Goal: Ask a question: Seek information or help from site administrators or community

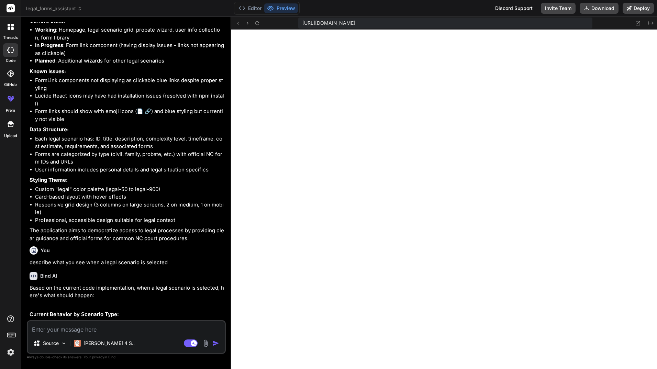
scroll to position [1651, 0]
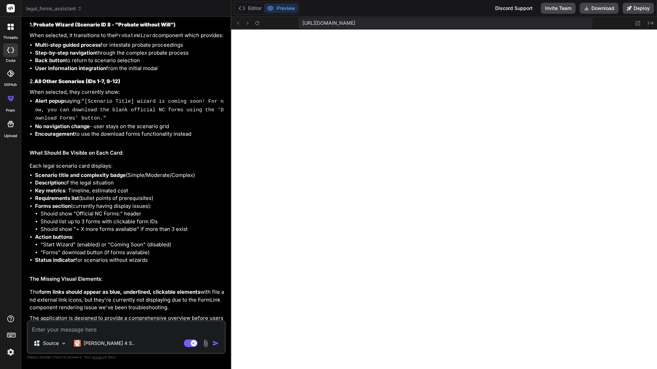
click at [99, 329] on textarea at bounding box center [126, 327] width 197 height 12
type textarea "w"
type textarea "x"
type textarea "wr"
type textarea "x"
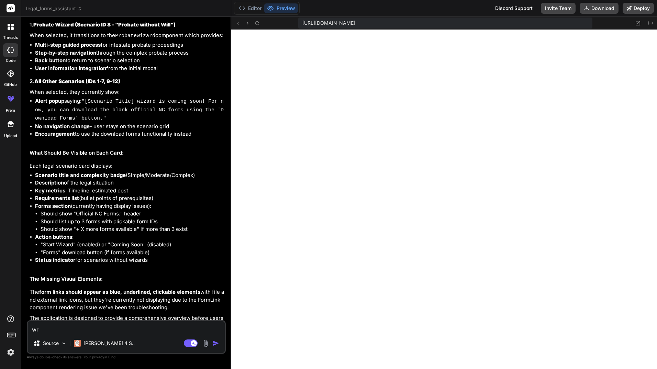
type textarea "wri"
type textarea "x"
type textarea "writ"
type textarea "x"
type textarea "write"
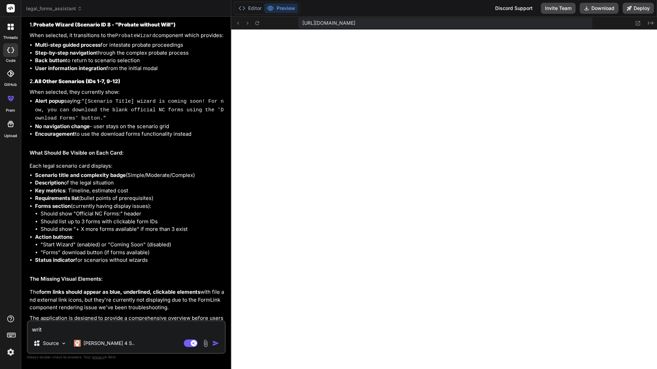
type textarea "x"
type textarea "write"
type textarea "x"
type textarea "write a"
type textarea "x"
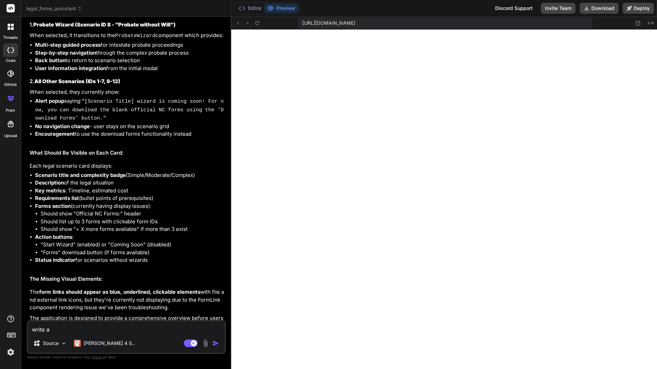
type textarea "write a"
type textarea "x"
type textarea "write a p"
type textarea "x"
type textarea "write a pr"
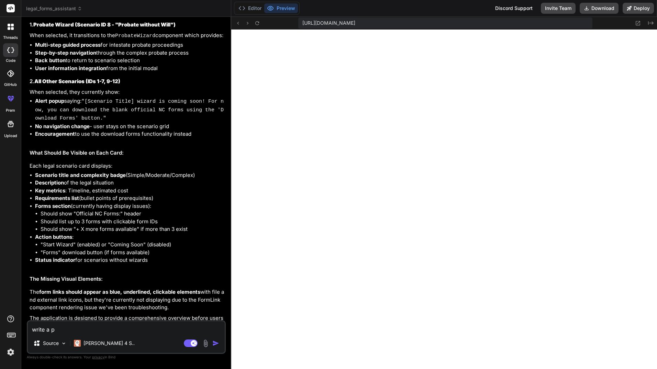
type textarea "x"
type textarea "write a pro"
type textarea "x"
type textarea "write a prom"
type textarea "x"
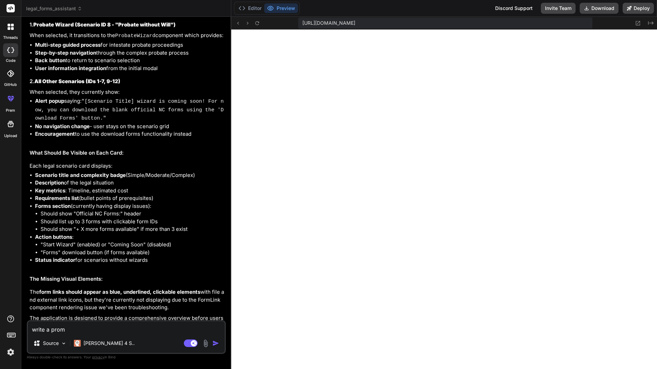
type textarea "write a promp"
type textarea "x"
type textarea "write a prompt"
type textarea "x"
type textarea "write a prompt"
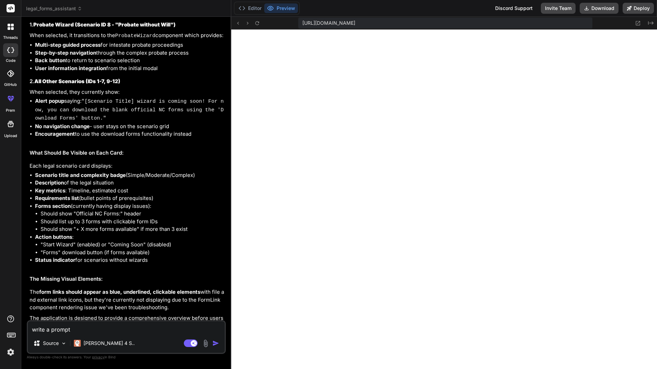
type textarea "x"
type textarea "write a prompt t"
type textarea "x"
type textarea "write a prompt th"
type textarea "x"
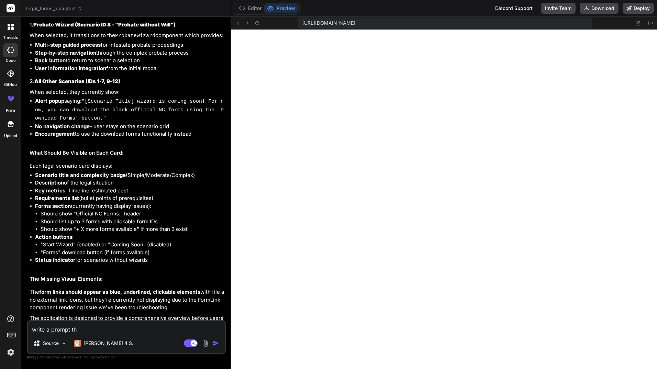
type textarea "write a prompt the"
type textarea "x"
type textarea "write a prompt th"
type textarea "x"
type textarea "write a prompt tha"
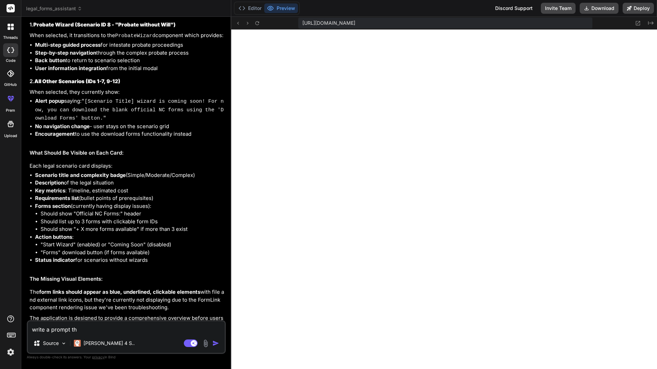
type textarea "x"
type textarea "write a prompt that"
type textarea "x"
type textarea "write a prompt that"
type textarea "x"
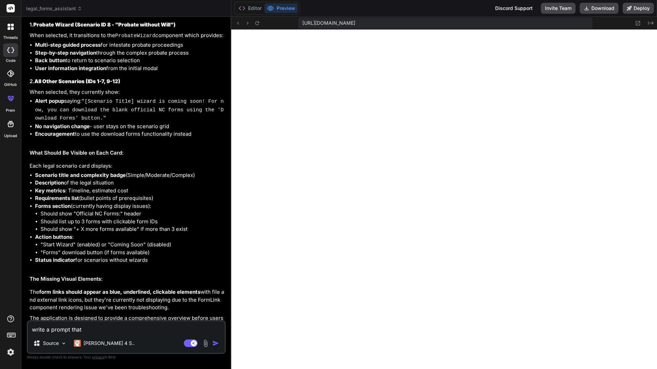
type textarea "write a prompt that d"
type textarea "x"
type textarea "write a prompt that de"
type textarea "x"
type textarea "write a prompt that det"
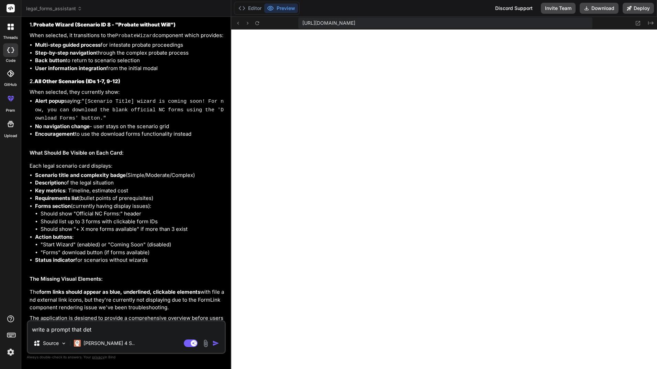
type textarea "x"
type textarea "write a prompt that deta"
type textarea "x"
type textarea "write a prompt that detai"
type textarea "x"
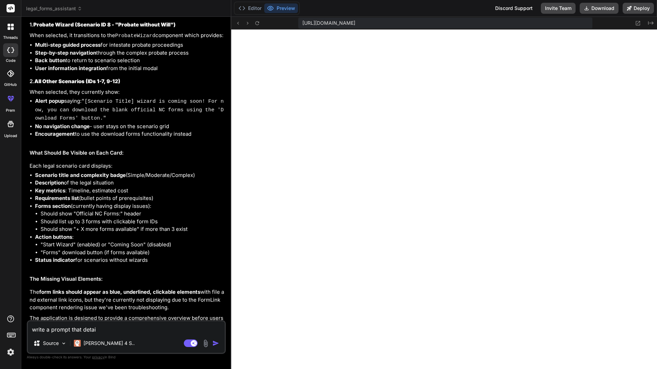
type textarea "write a prompt that detail"
type textarea "x"
type textarea "write a prompt that details"
type textarea "x"
type textarea "write a prompt that details"
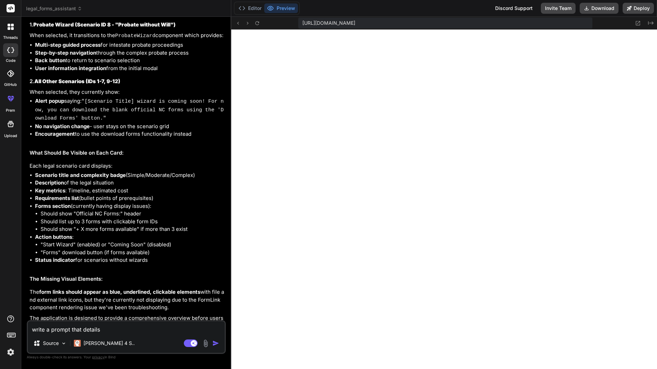
type textarea "x"
type textarea "write a prompt that details t"
type textarea "x"
type textarea "write a prompt that details th"
type textarea "x"
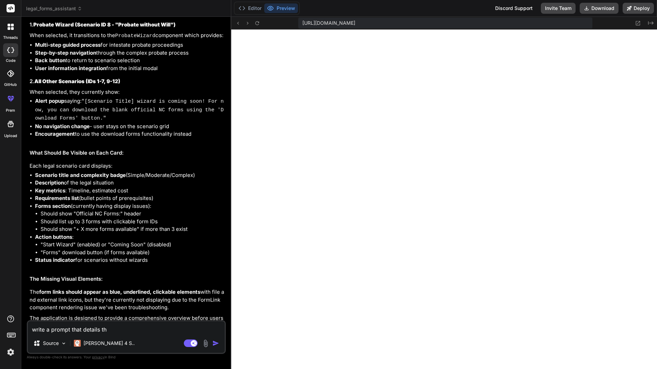
type textarea "write a prompt that details the"
type textarea "x"
type textarea "write a prompt that details the"
type textarea "x"
type textarea "write a prompt that details the l"
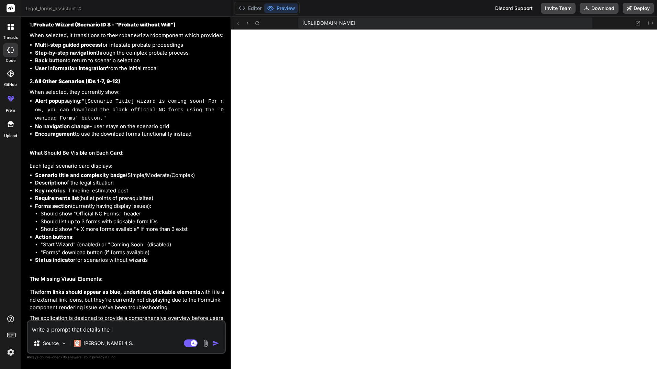
type textarea "x"
type textarea "write a prompt that details the lo"
type textarea "x"
type textarea "write a prompt that details the loo"
type textarea "x"
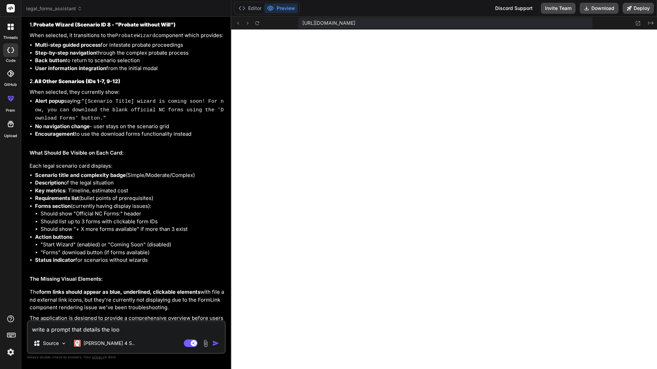
type textarea "write a prompt that details the look"
type textarea "x"
type textarea "write a prompt that details the look"
type textarea "x"
type textarea "write a prompt that details the look a"
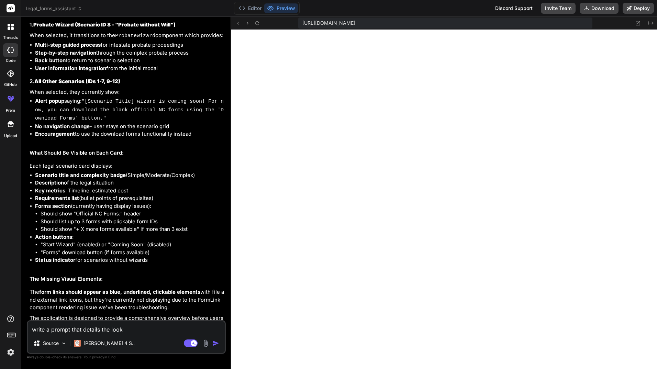
type textarea "x"
type textarea "write a prompt that details the look an"
type textarea "x"
type textarea "write a prompt that details the look and"
type textarea "x"
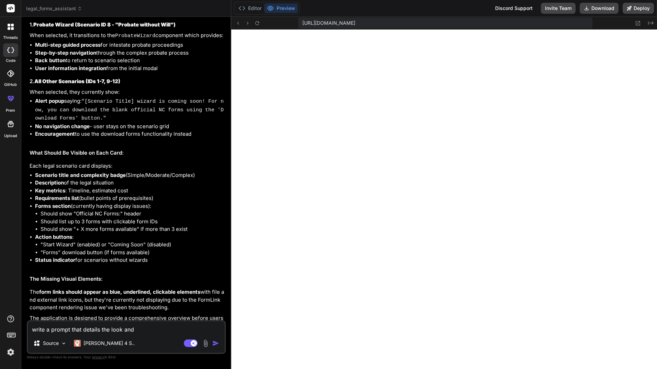
type textarea "write a prompt that details the look and"
type textarea "x"
type textarea "write a prompt that details the look and f"
type textarea "x"
type textarea "write a prompt that details the look and fe"
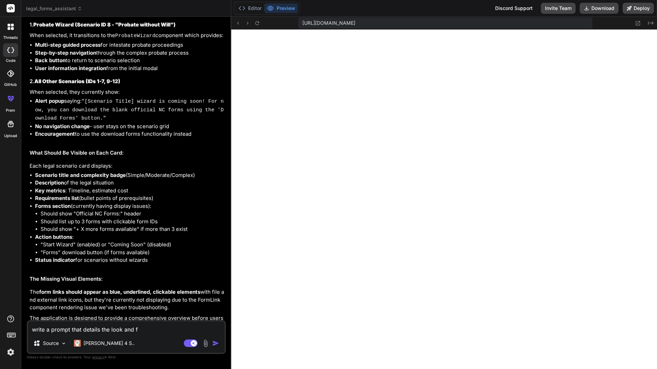
type textarea "x"
type textarea "write a prompt that details the look and fee"
type textarea "x"
type textarea "write a prompt that details the look and feel"
type textarea "x"
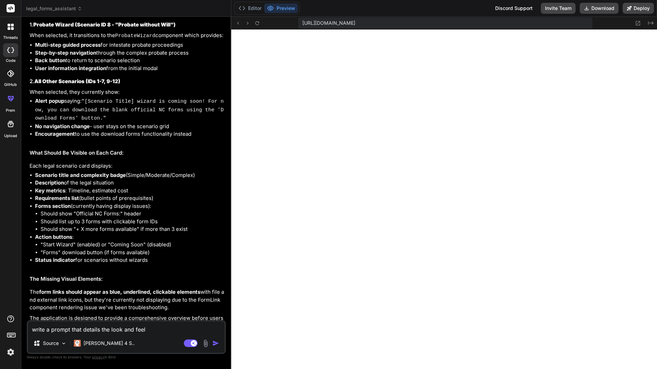
type textarea "write a prompt that details the look and feel."
type textarea "x"
type textarea "write a prompt that details the look and feel."
type textarea "x"
type textarea "write a prompt that details the look and feel."
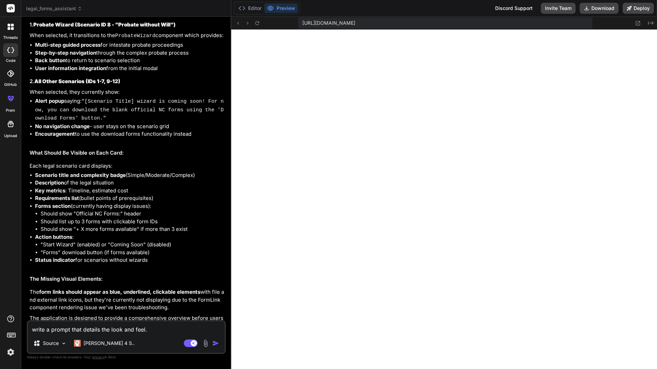
type textarea "x"
type textarea "write a prompt that details the look and feel. e"
type textarea "x"
type textarea "write a prompt that details the look and feel. ev"
type textarea "x"
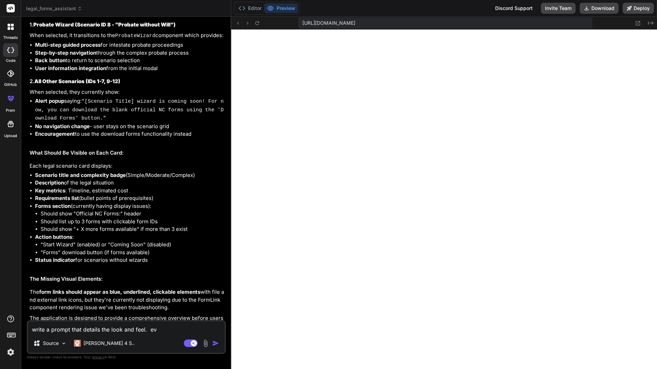
type textarea "write a prompt that details the look and feel. eve"
type textarea "x"
type textarea "write a prompt that details the look and feel. ever"
type textarea "x"
type textarea "write a prompt that details the look and feel. every"
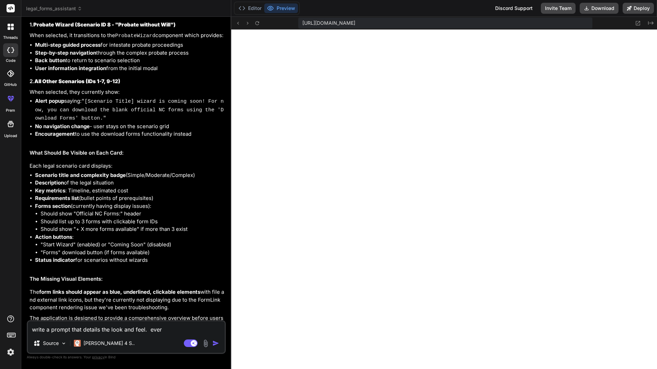
type textarea "x"
type textarea "write a prompt that details the look and feel. everyt"
type textarea "x"
type textarea "write a prompt that details the look and feel. [GEOGRAPHIC_DATA]"
type textarea "x"
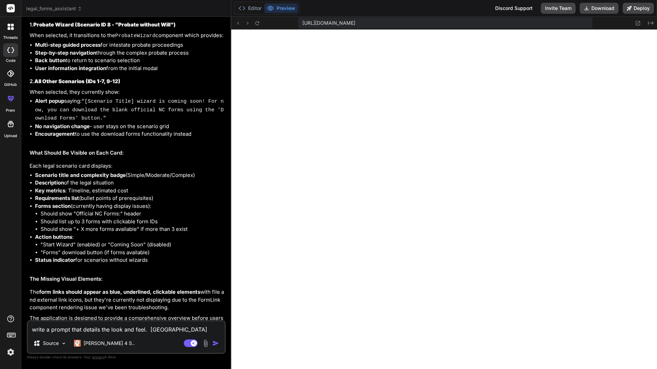
type textarea "write a prompt that details the look and feel. [GEOGRAPHIC_DATA]"
type textarea "x"
type textarea "write a prompt that details the look and feel. [GEOGRAPHIC_DATA]"
type textarea "x"
type textarea "write a prompt that details the look and feel. everything"
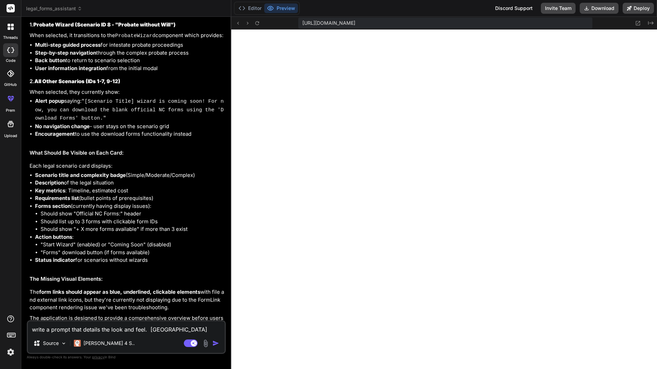
type textarea "x"
type textarea "write a prompt that details the look and feel. everything"
type textarea "x"
type textarea "write a prompt that details the look and feel. everything f"
type textarea "x"
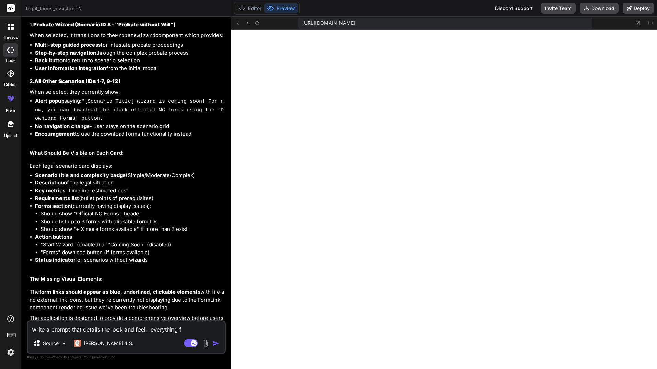
type textarea "write a prompt that details the look and feel. everything fr"
type textarea "x"
type textarea "write a prompt that details the look and feel. everything fro"
type textarea "x"
type textarea "write a prompt that details the look and feel. everything from"
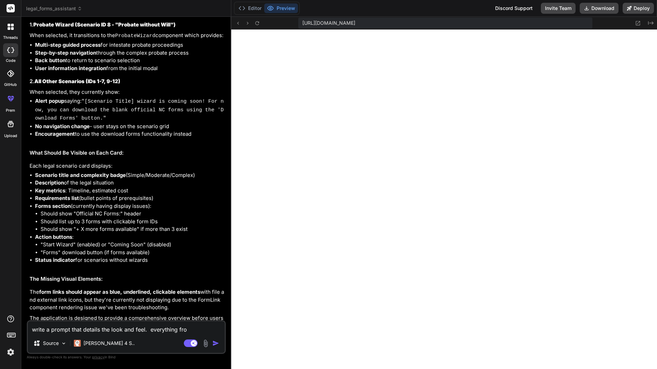
type textarea "x"
type textarea "write a prompt that details the look and feel. everything from"
type textarea "x"
type textarea "write a prompt that details the look and feel. everything from t"
type textarea "x"
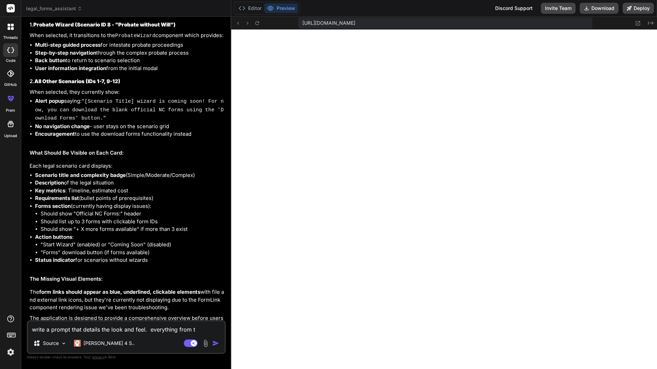
type textarea "write a prompt that details the look and feel. everything from th"
type textarea "x"
type textarea "write a prompt that details the look and feel. everything from the"
type textarea "x"
type textarea "write a prompt that details the look and feel. everything from the"
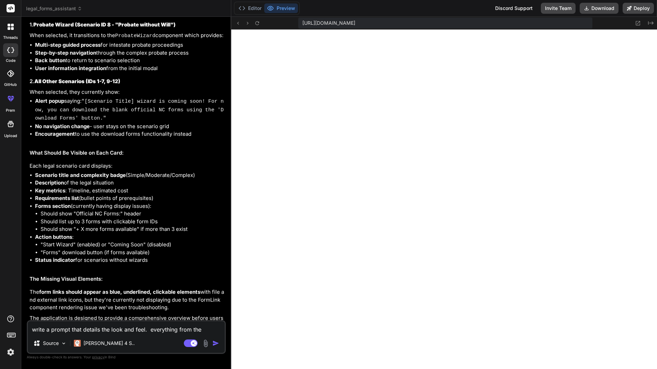
type textarea "x"
type textarea "write a prompt that details the look and feel. everything from the b"
type textarea "x"
type textarea "write a prompt that details the look and feel. everything from the ba"
type textarea "x"
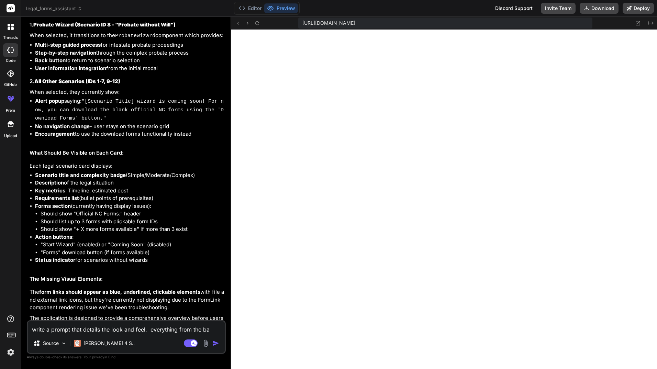
type textarea "write a prompt that details the look and feel. everything from the bac"
type textarea "x"
type textarea "write a prompt that details the look and feel. everything from the back"
type textarea "x"
type textarea "write a prompt that details the look and feel. everything from the backg"
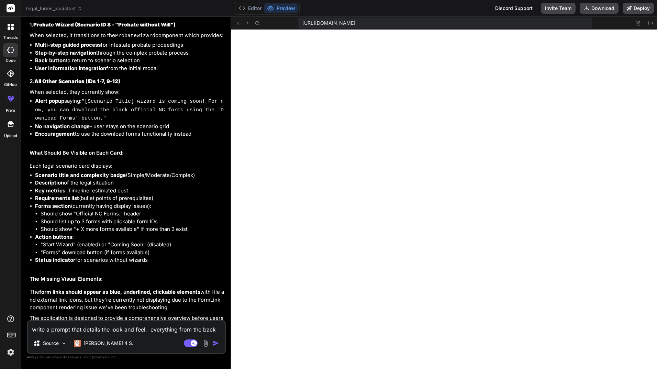
type textarea "x"
type textarea "write a prompt that details the look and feel. everything from the backgr"
type textarea "x"
type textarea "write a prompt that details the look and feel. everything from the backgro"
type textarea "x"
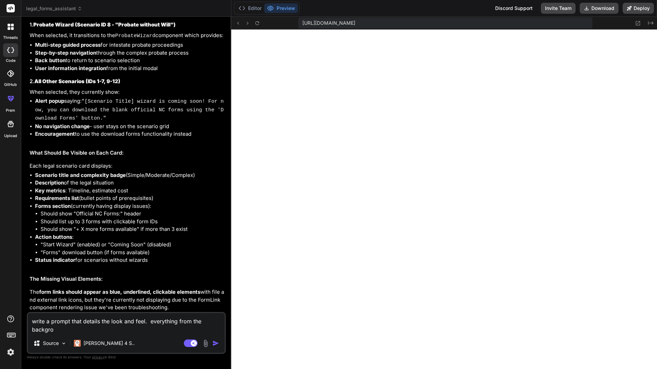
type textarea "write a prompt that details the look and feel. everything from the backgrou"
type textarea "x"
type textarea "write a prompt that details the look and feel. everything from the backgroun"
type textarea "x"
type textarea "write a prompt that details the look and feel. everything from the background"
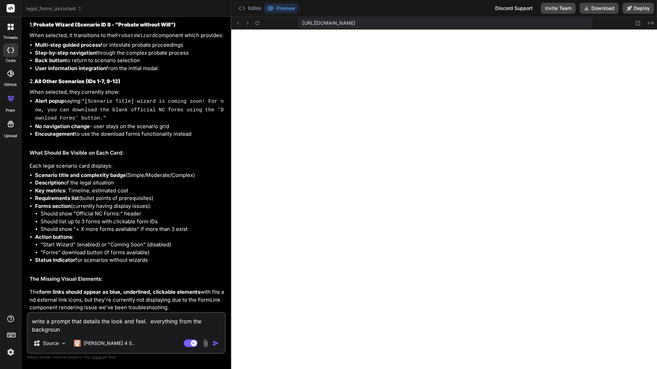
type textarea "x"
type textarea "write a prompt that details the look and feel. everything from the background"
type textarea "x"
type textarea "write a prompt that details the look and feel. everything from the background c"
type textarea "x"
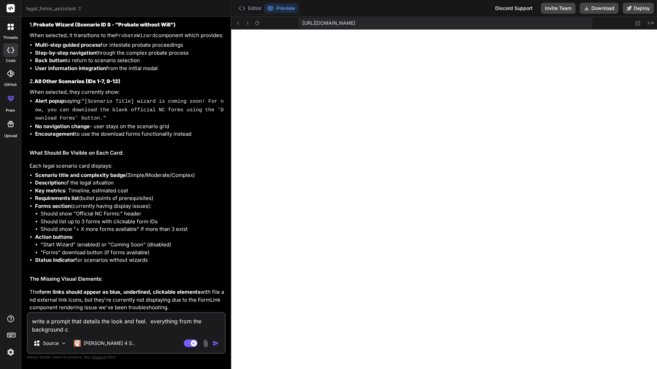
type textarea "write a prompt that details the look and feel. everything from the background co"
type textarea "x"
type textarea "write a prompt that details the look and feel. everything from the background c…"
type textarea "x"
type textarea "write a prompt that details the look and feel. everything from the background co"
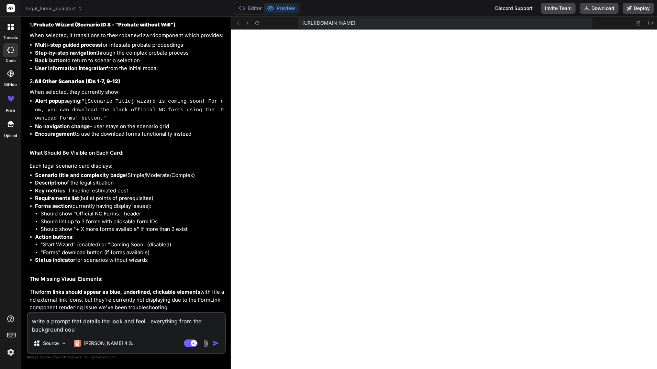
type textarea "x"
type textarea "write a prompt that details the look and feel. everything from the background c…"
type textarea "x"
type textarea "write a prompt that details the look and feel. everything from the background co"
type textarea "x"
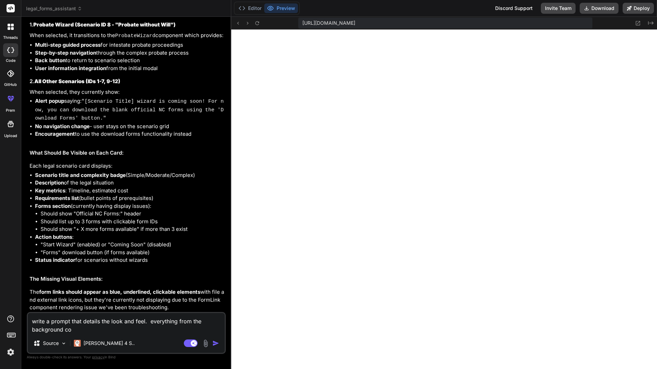
type textarea "write a prompt that details the look and feel. everything from the background c…"
type textarea "x"
type textarea "write a prompt that details the look and feel. everything from the background c…"
type textarea "x"
type textarea "write a prompt that details the look and feel. everything from the background c…"
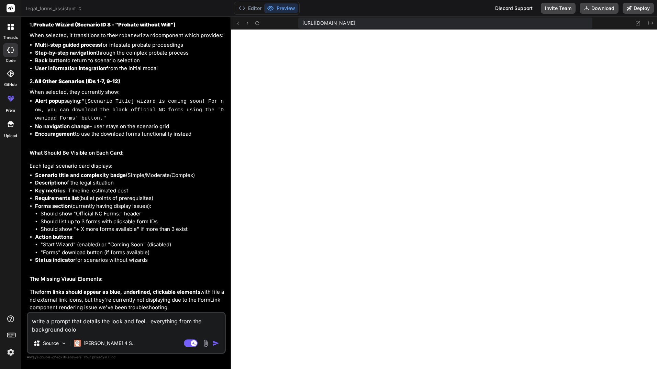
type textarea "x"
type textarea "write a prompt that details the look and feel. everything from the background c…"
type textarea "x"
type textarea "write a prompt that details the look and feel. everything from the background c…"
type textarea "x"
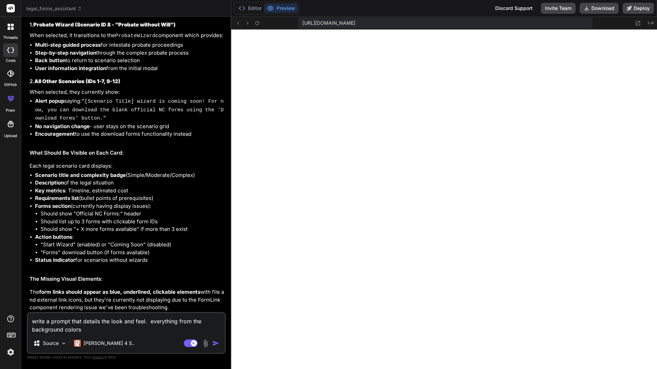
type textarea "write a prompt that details the look and feel. everything from the background c…"
type textarea "x"
type textarea "write a prompt that details the look and feel. everything from the background c…"
type textarea "x"
type textarea "write a prompt that details the look and feel. everything from the background c…"
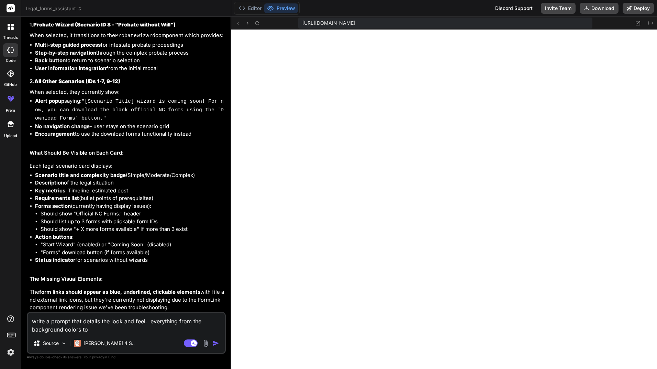
type textarea "x"
type textarea "write a prompt that details the look and feel. everything from the background c…"
type textarea "x"
type textarea "write a prompt that details the look and feel. everything from the background c…"
type textarea "x"
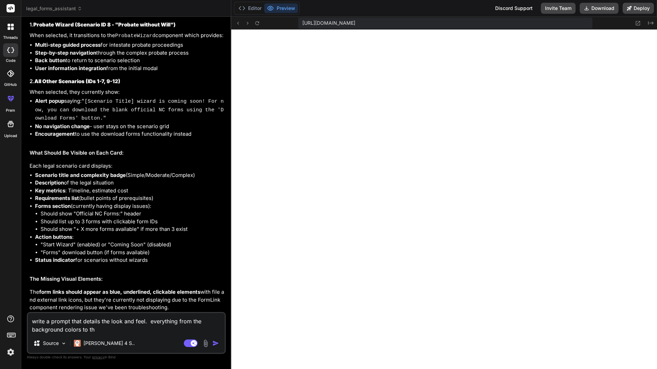
type textarea "write a prompt that details the look and feel. everything from the background c…"
type textarea "x"
type textarea "write a prompt that details the look and feel. everything from the background c…"
type textarea "x"
type textarea "write a prompt that details the look and feel. everything from the background c…"
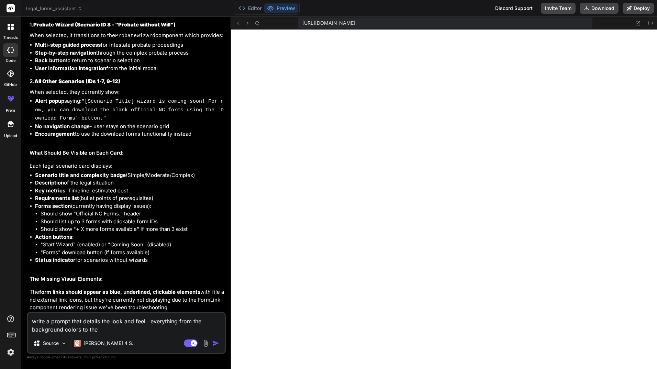
type textarea "x"
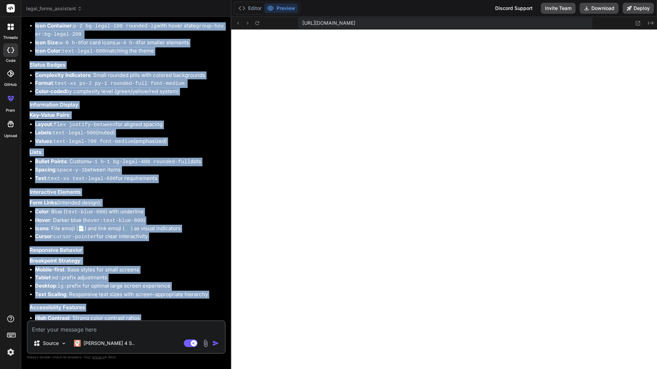
scroll to position [2562, 0]
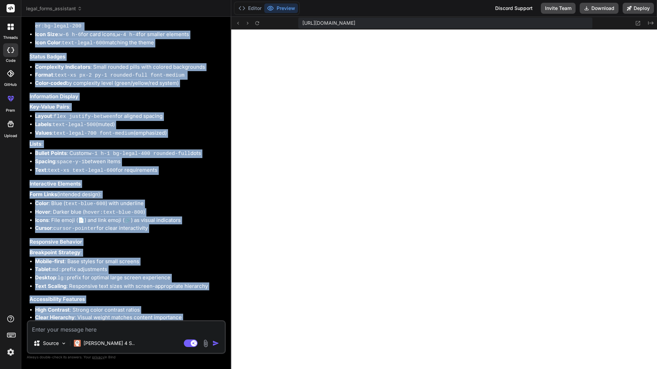
drag, startPoint x: 28, startPoint y: 103, endPoint x: 122, endPoint y: 314, distance: 230.5
click at [122, 314] on div "You still not seeing the forms Bind AI Let me check the issue. The problem migh…" at bounding box center [127, 171] width 198 height 298
copy div "Color Palette & Theme Primary Color System : Custom "legal" theme palette Backg…"
